Goal: Task Accomplishment & Management: Manage account settings

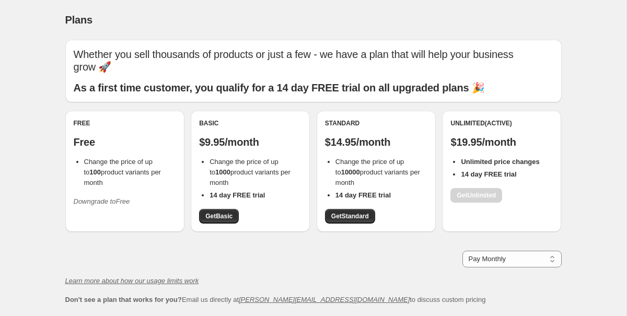
click at [118, 197] on icon "Downgrade to Free" at bounding box center [102, 201] width 56 height 8
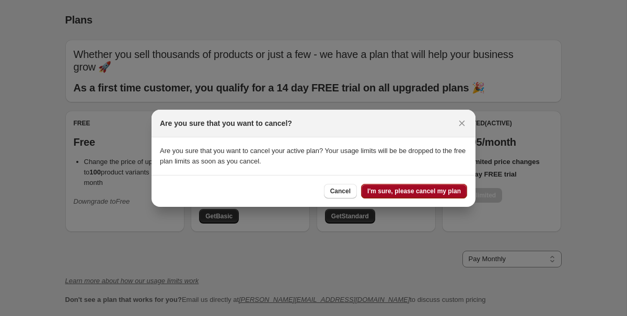
click at [410, 191] on span "I'm sure, please cancel my plan" at bounding box center [414, 191] width 94 height 8
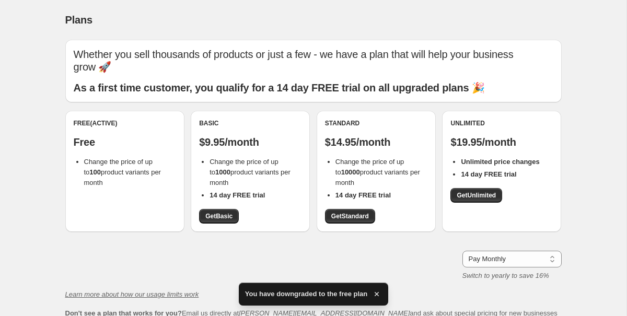
click at [109, 193] on div "Free (Active) Free Change the price of up to 100 product variants per month" at bounding box center [124, 171] width 119 height 121
